Goal: Transaction & Acquisition: Purchase product/service

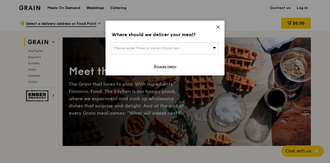
click at [218, 26] on icon at bounding box center [218, 27] width 5 height 5
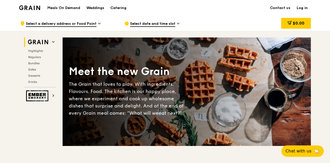
click at [71, 7] on h1 "Meals On Demand" at bounding box center [63, 7] width 33 height 5
click at [37, 56] on span "Regulars" at bounding box center [35, 57] width 14 height 4
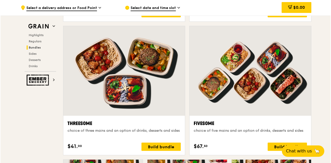
scroll to position [884, 0]
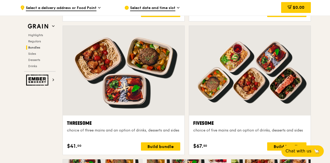
click at [215, 125] on div "Fivesome" at bounding box center [249, 123] width 113 height 7
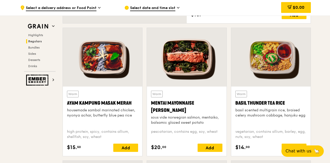
scroll to position [446, 0]
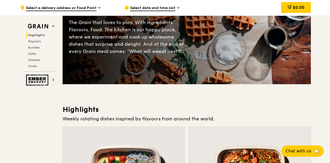
scroll to position [0, 0]
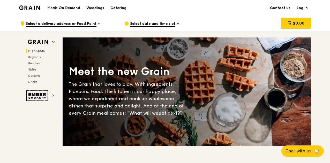
click at [73, 8] on h1 "Meals On Demand" at bounding box center [63, 7] width 33 height 5
click at [72, 9] on h1 "Meals On Demand" at bounding box center [63, 7] width 33 height 5
click at [60, 9] on h1 "Meals On Demand" at bounding box center [63, 7] width 33 height 5
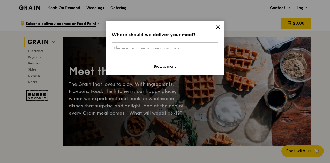
click at [215, 27] on div "Where should we deliver your meal? Please enter three or more characters Browse…" at bounding box center [164, 48] width 119 height 55
click at [220, 29] on div "Where should we deliver your meal? Please enter three or more characters Browse…" at bounding box center [164, 48] width 119 height 55
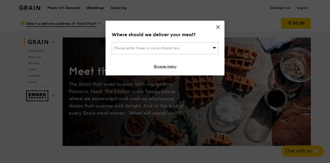
click at [217, 28] on icon at bounding box center [217, 27] width 3 height 3
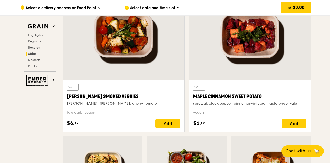
scroll to position [1198, 0]
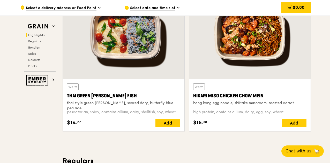
scroll to position [207, 0]
